Goal: Information Seeking & Learning: Learn about a topic

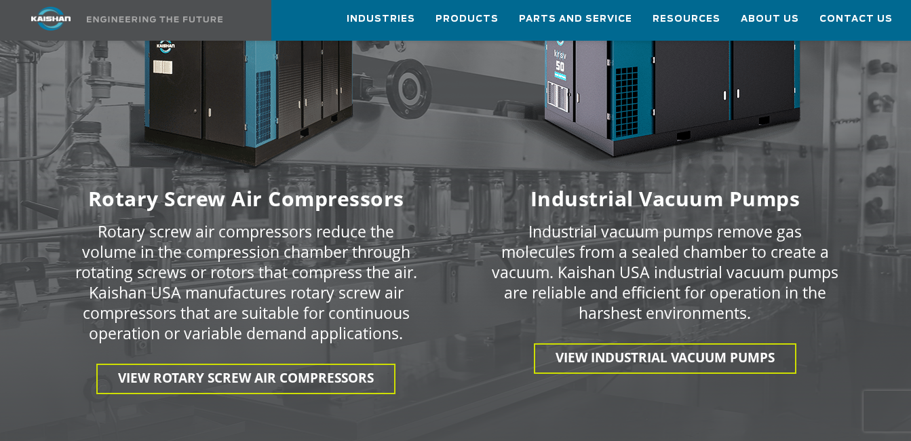
scroll to position [2035, 0]
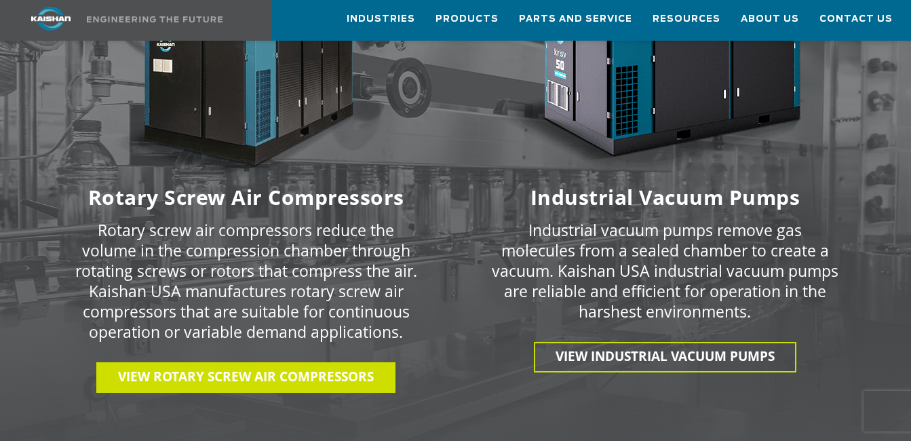
click at [281, 368] on span "View Rotary Screw Air Compressors" at bounding box center [246, 377] width 256 height 18
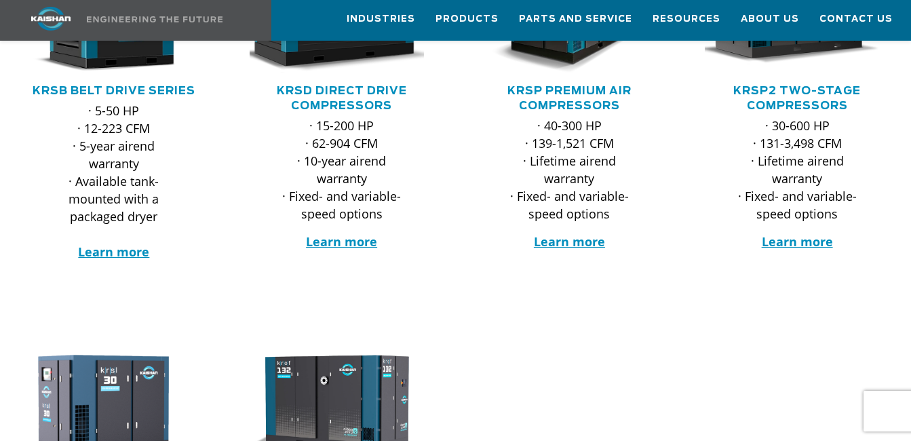
scroll to position [271, 0]
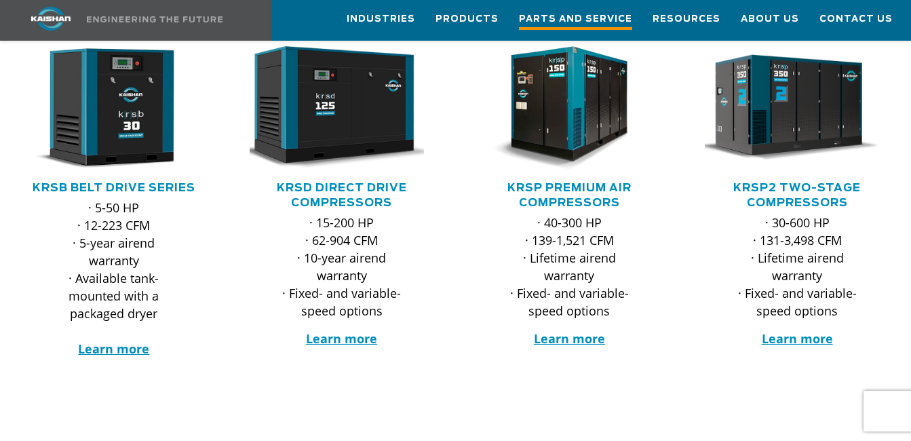
click at [612, 20] on span "Parts and Service" at bounding box center [575, 21] width 113 height 18
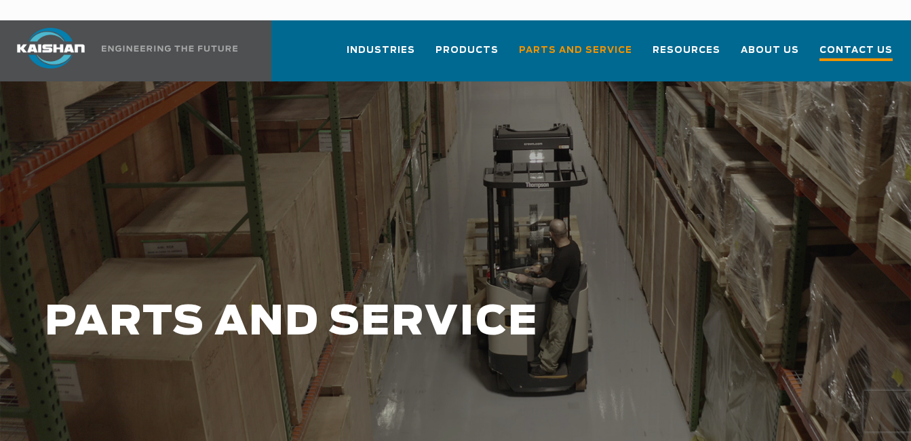
click at [860, 43] on span "Contact Us" at bounding box center [855, 52] width 73 height 18
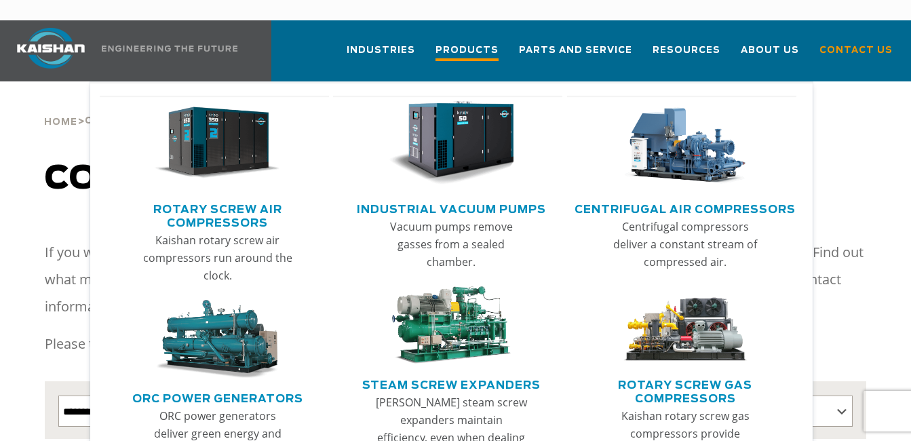
click at [482, 43] on span "Products" at bounding box center [466, 52] width 63 height 18
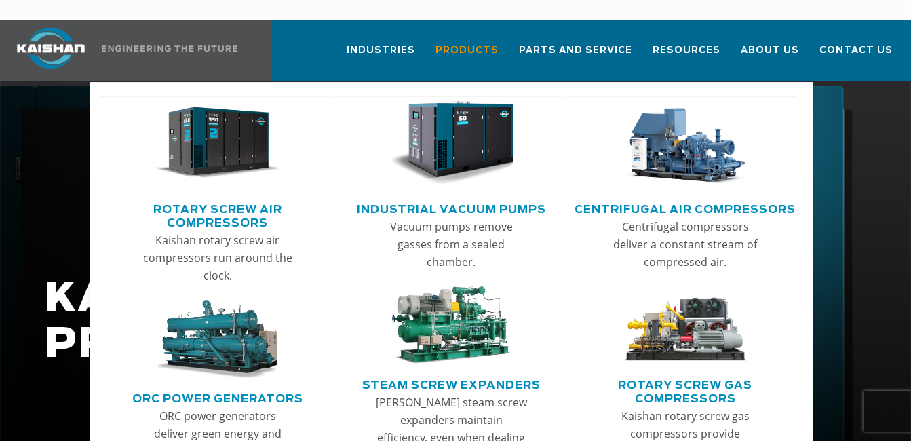
click at [232, 197] on link "Rotary Screw Air Compressors" at bounding box center [217, 214] width 222 height 34
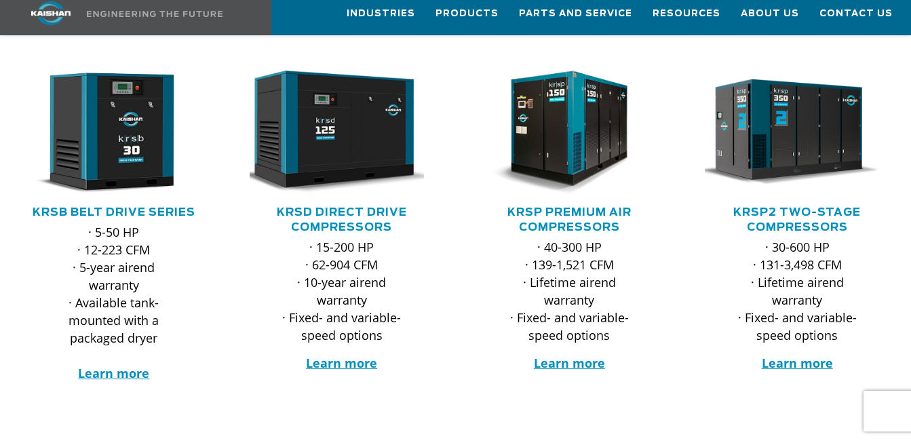
scroll to position [339, 0]
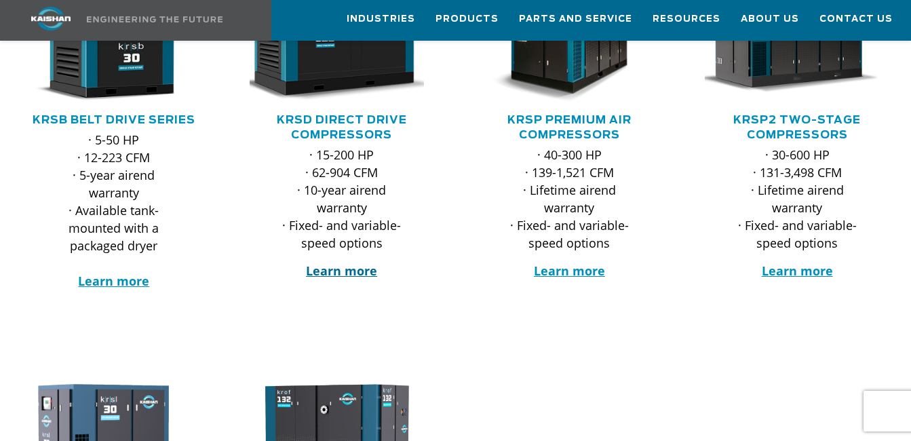
click at [345, 262] on strong "Learn more" at bounding box center [341, 270] width 71 height 16
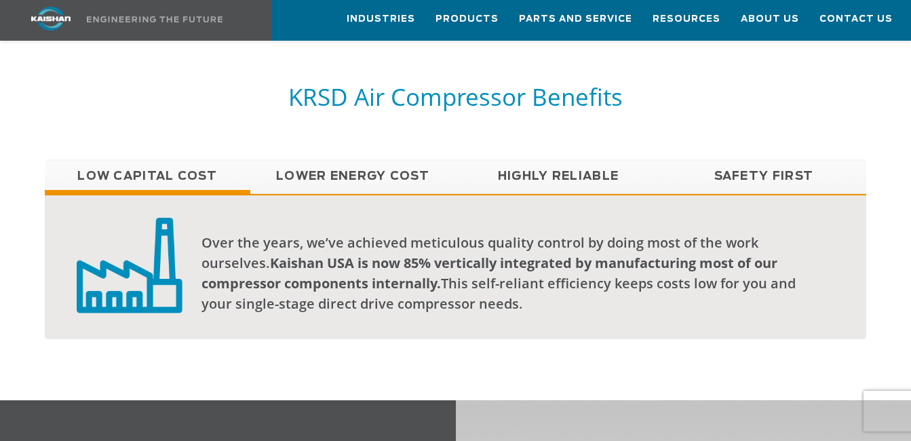
scroll to position [1085, 0]
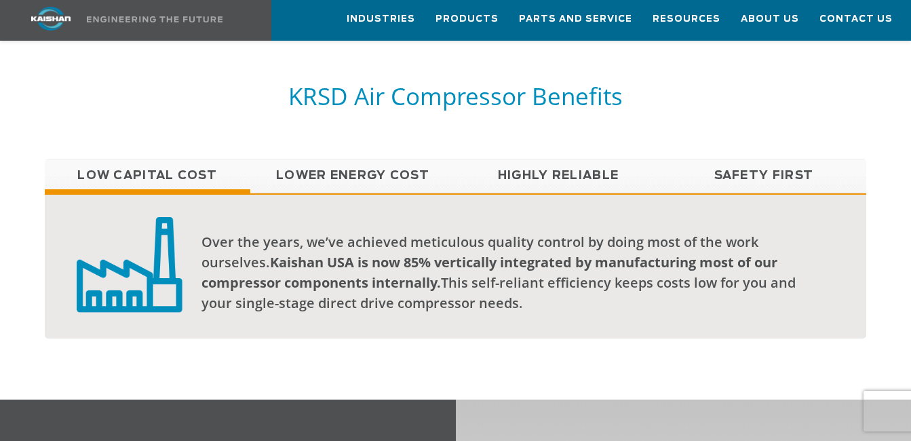
click at [336, 159] on link "Lower Energy Cost" at bounding box center [353, 176] width 206 height 34
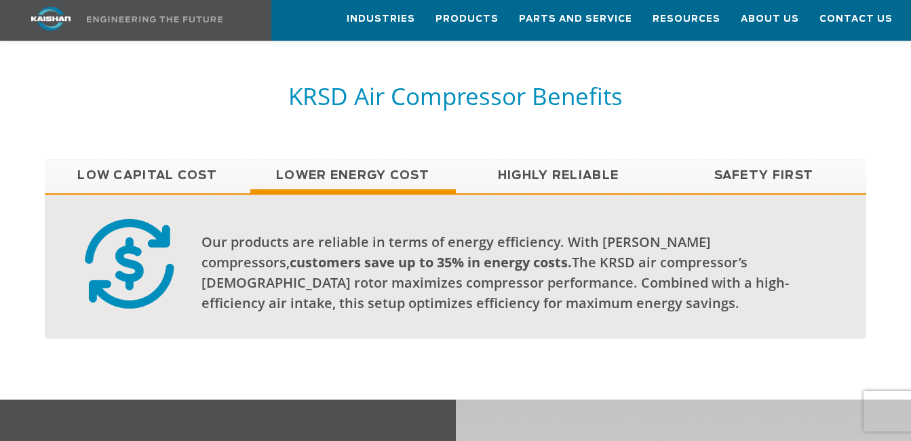
click at [502, 159] on link "Highly Reliable" at bounding box center [559, 176] width 206 height 34
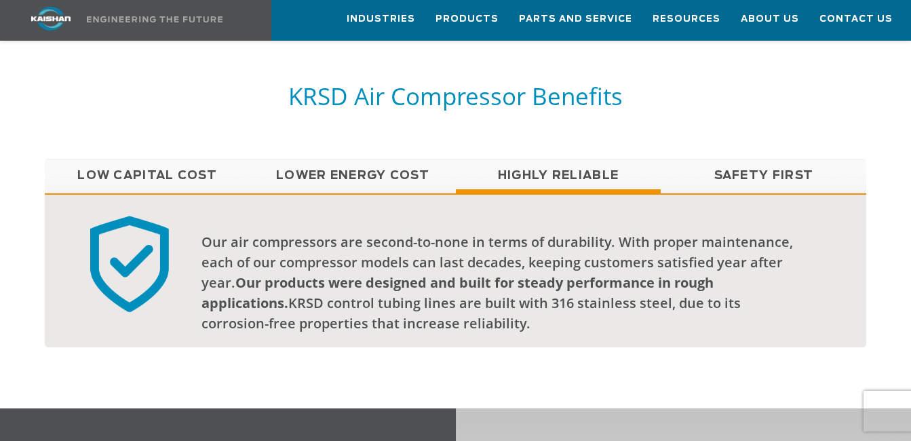
click at [745, 159] on link "Safety First" at bounding box center [764, 176] width 206 height 34
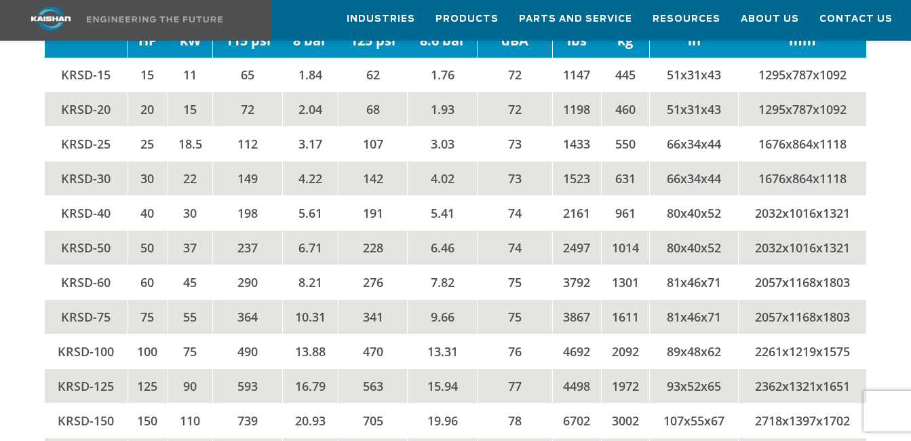
scroll to position [2713, 0]
